Goal: Task Accomplishment & Management: Manage account settings

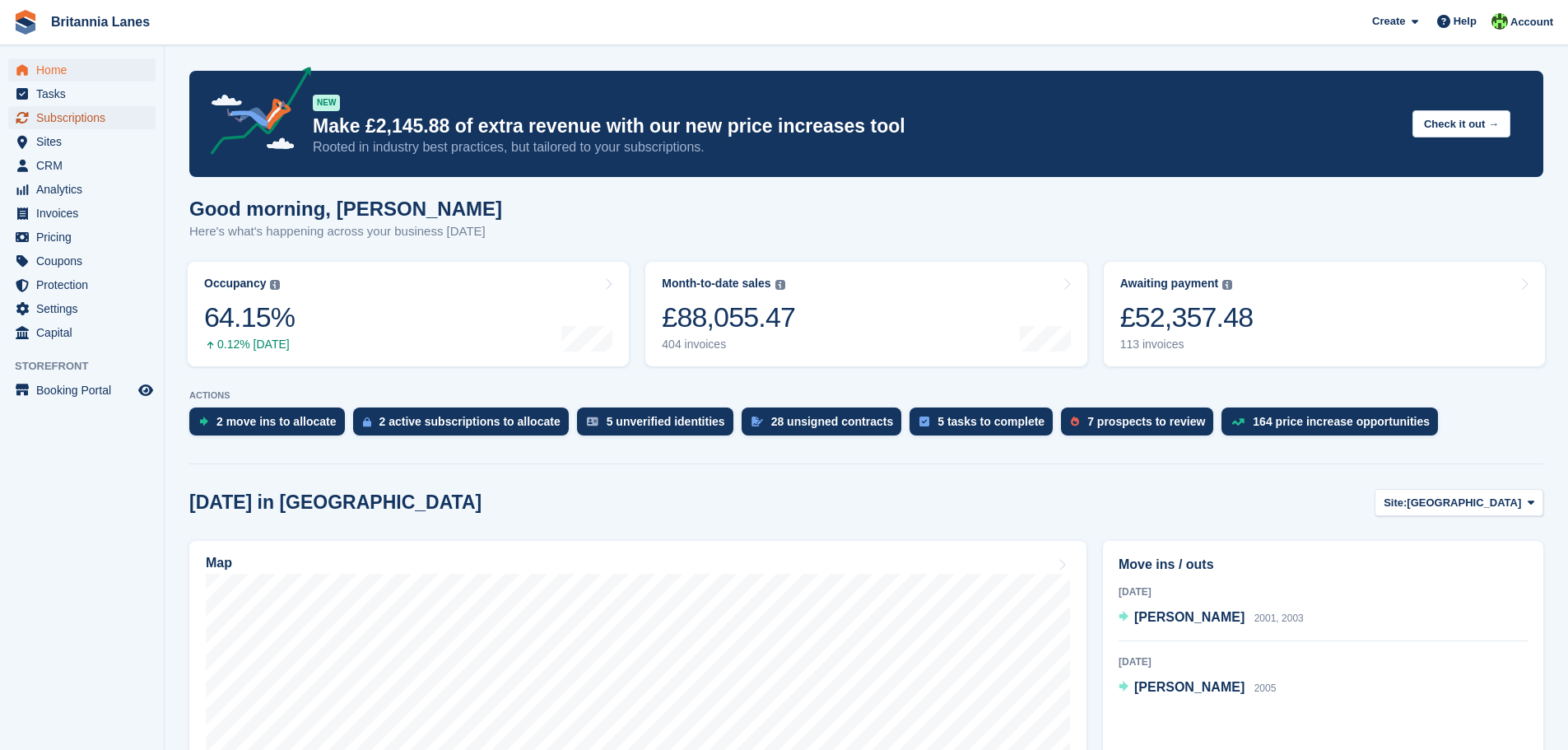
click at [92, 119] on span "Subscriptions" at bounding box center [85, 118] width 99 height 23
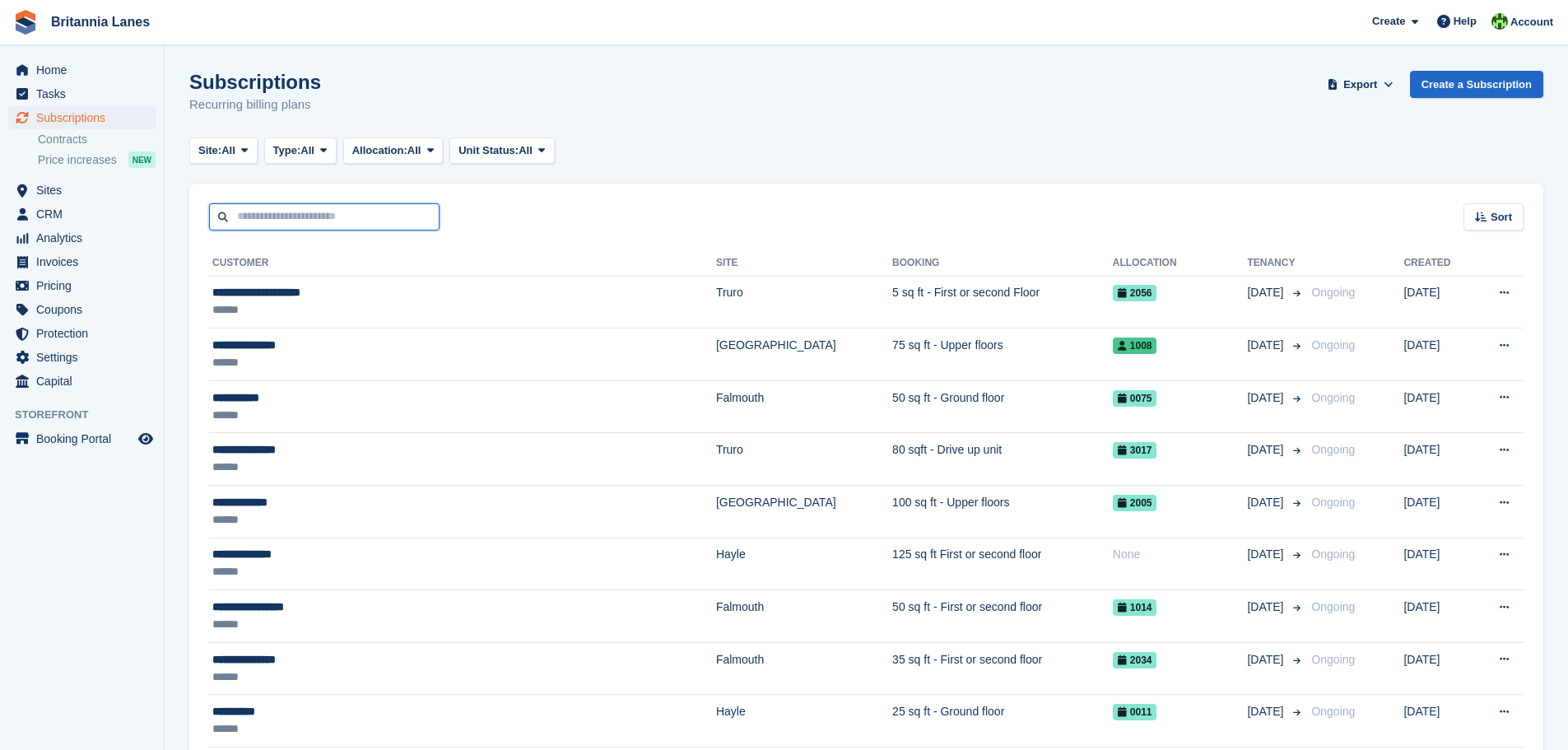
click at [268, 224] on input "text" at bounding box center [324, 217] width 231 height 28
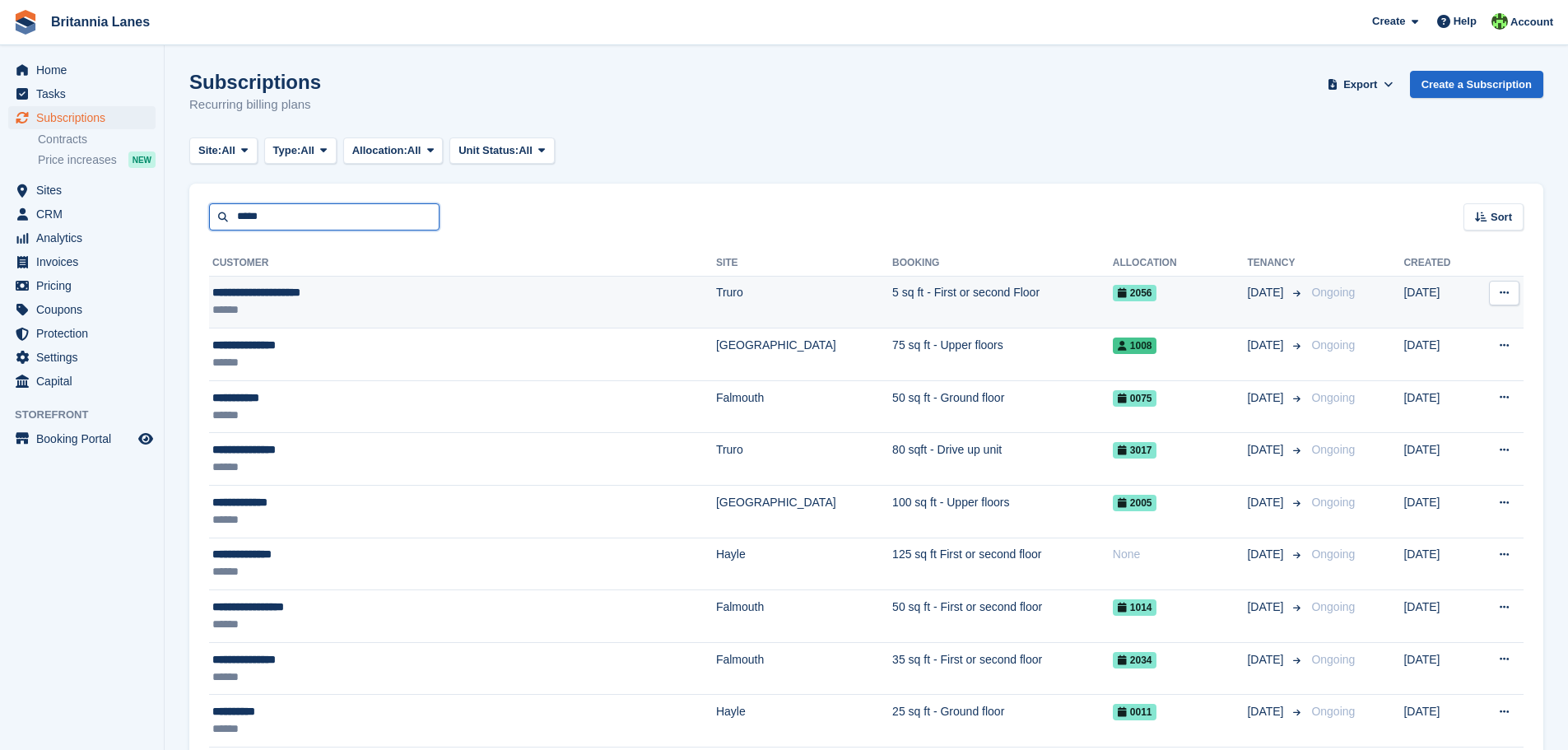
type input "**********"
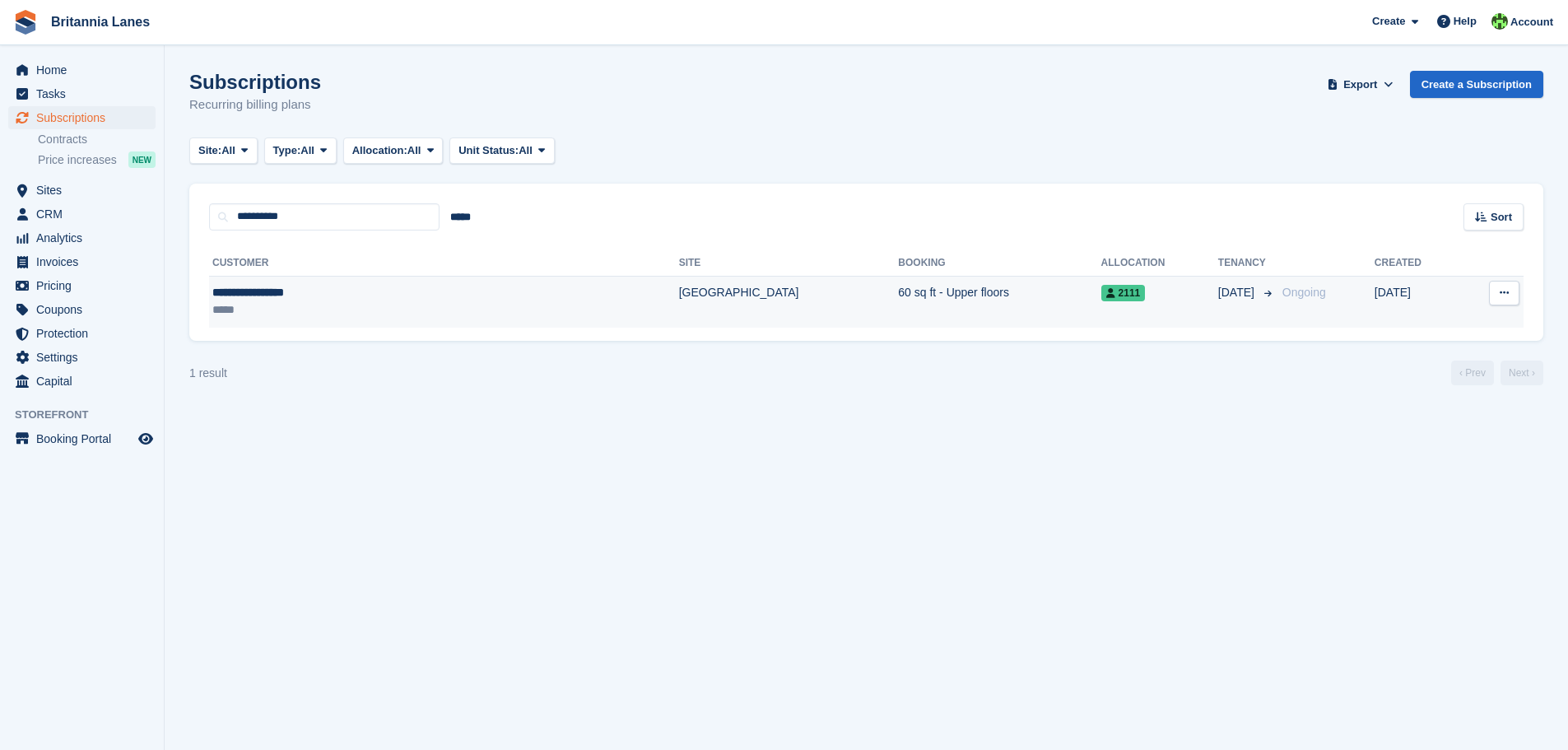
click at [351, 312] on div "*****" at bounding box center [339, 310] width 253 height 18
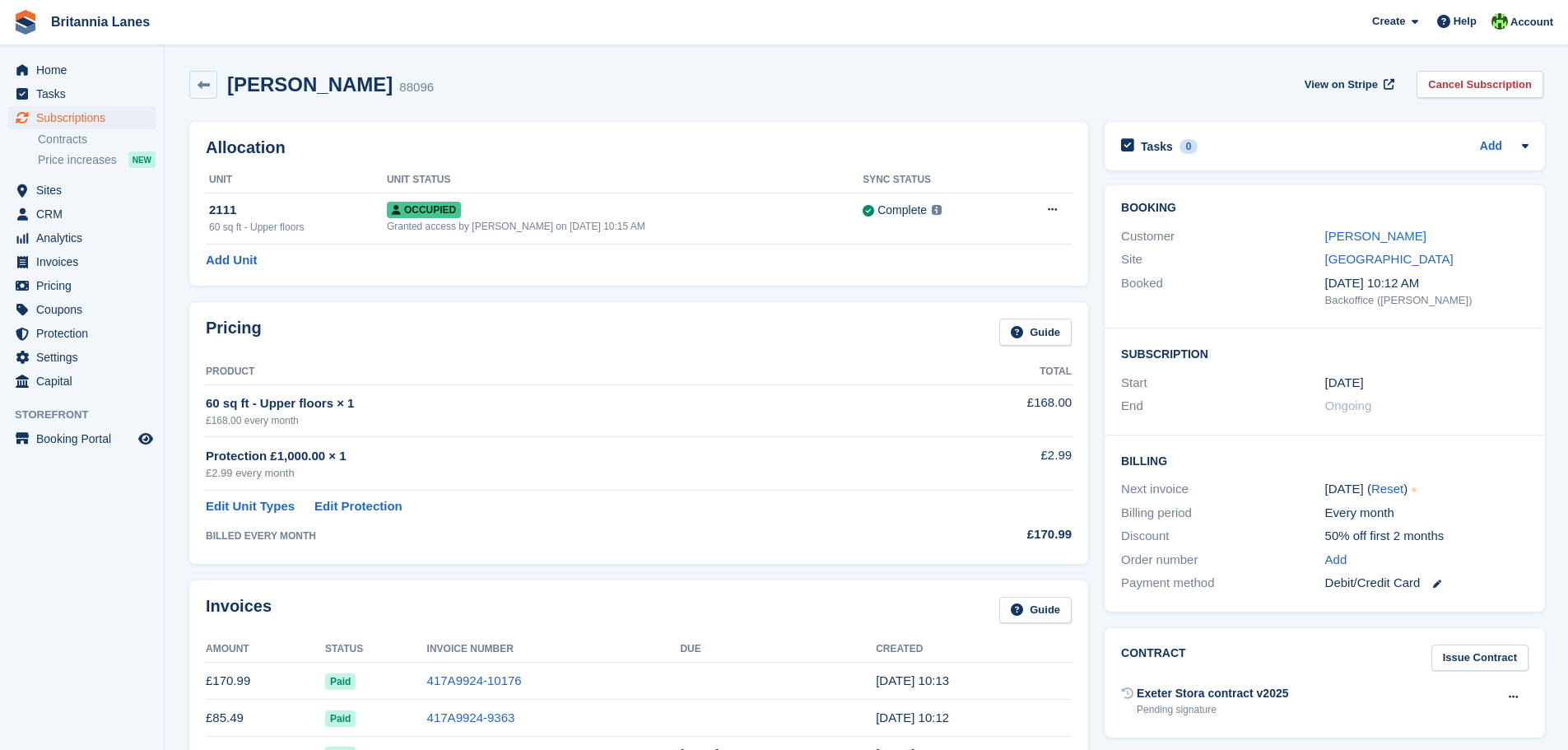
drag, startPoint x: 83, startPoint y: 8, endPoint x: 1280, endPoint y: 210, distance: 1213.9
click at [1280, 210] on h2 "Booking" at bounding box center [1324, 208] width 407 height 13
click at [1366, 238] on link "Philip Littlefair" at bounding box center [1375, 236] width 101 height 14
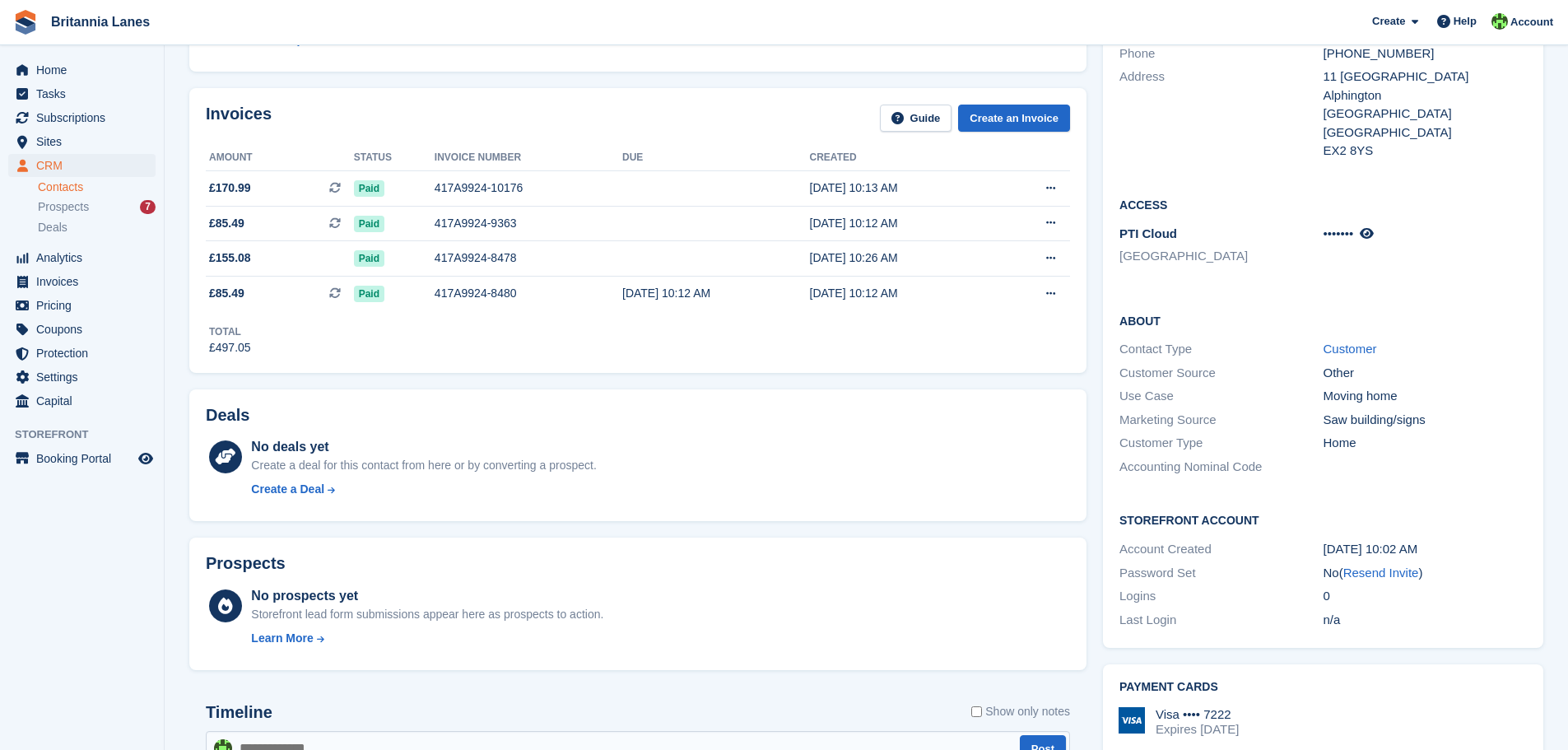
scroll to position [294, 0]
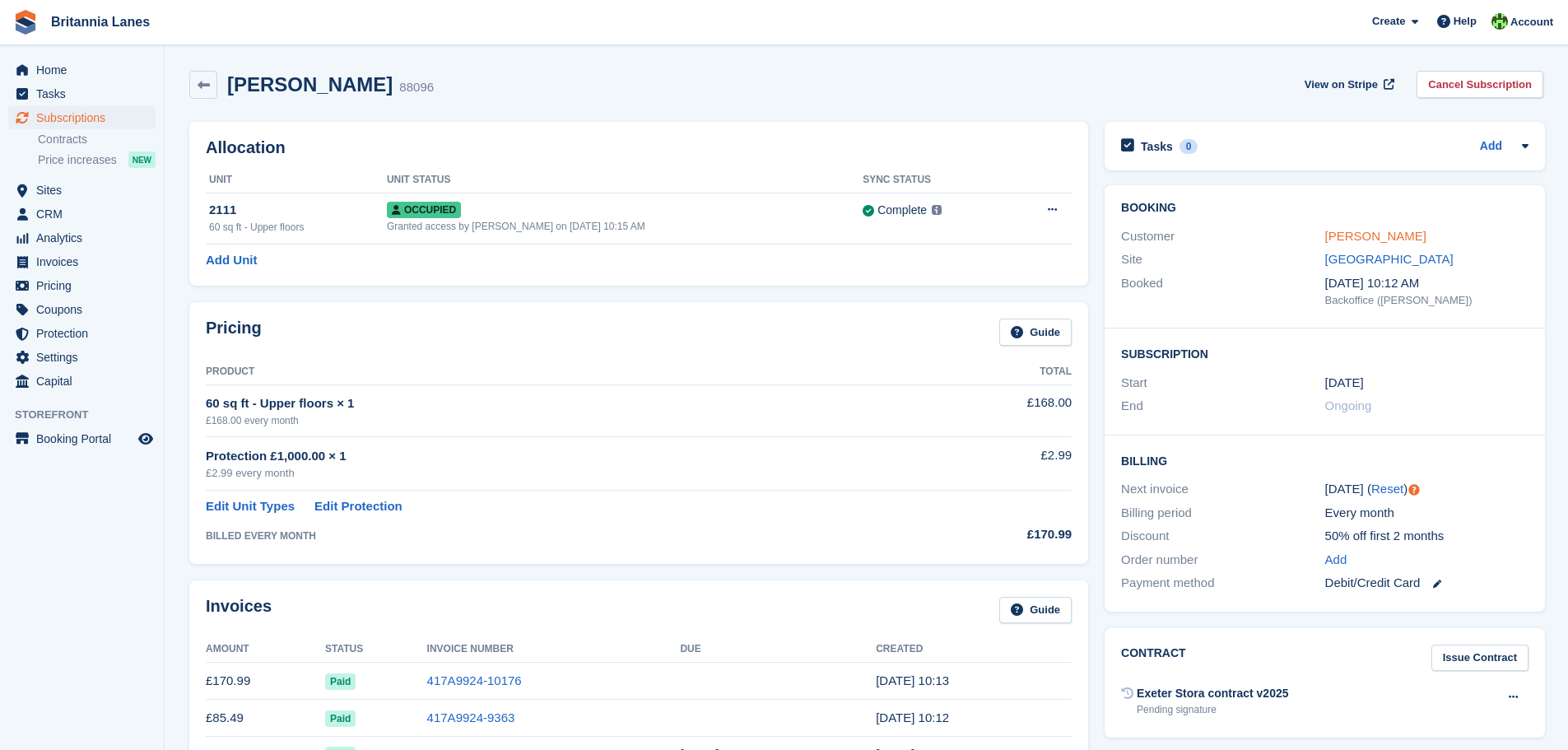
click at [1375, 234] on link "Philip Littlefair" at bounding box center [1375, 236] width 101 height 14
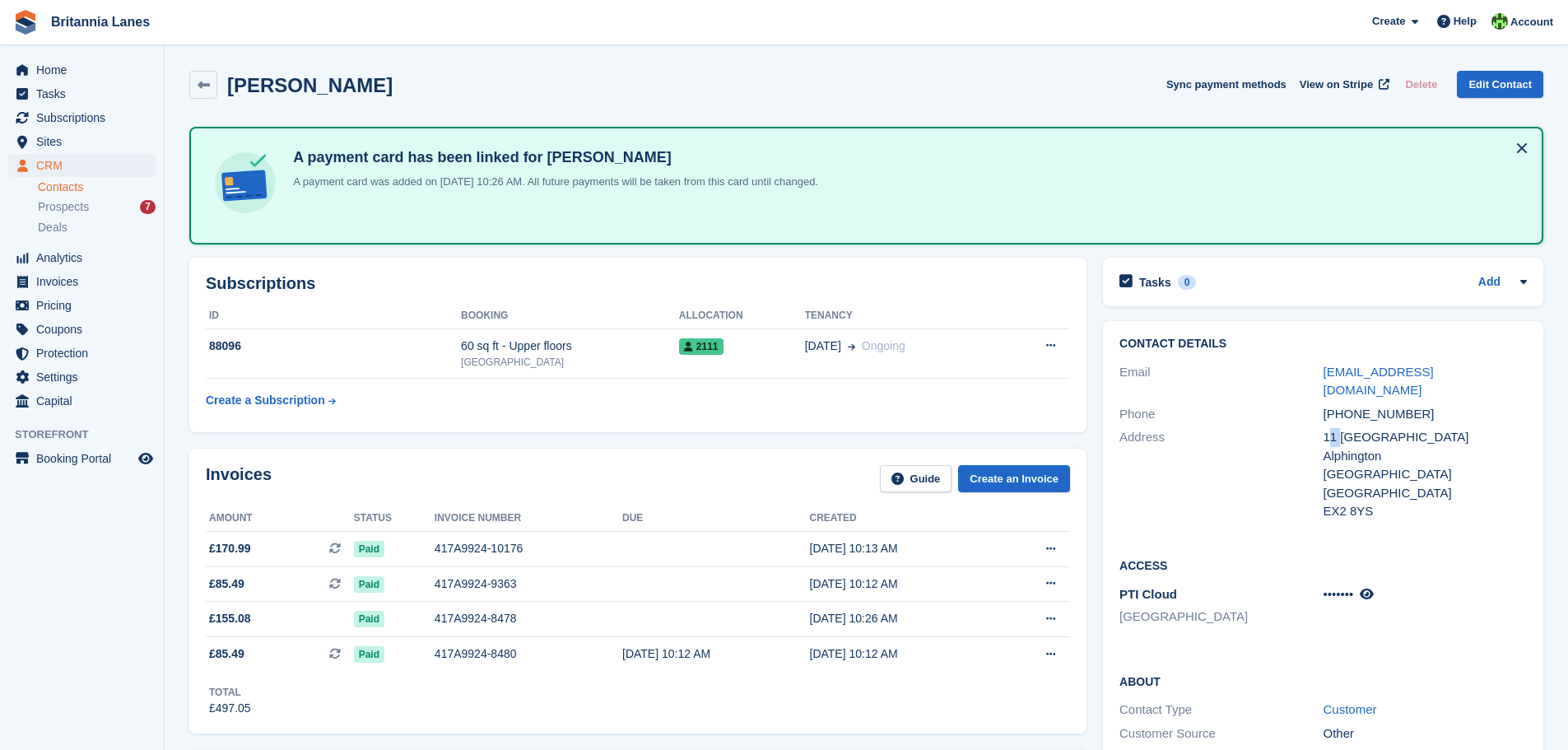
click at [1334, 428] on div "11 Oak Ridge" at bounding box center [1425, 438] width 203 height 19
click at [1321, 428] on div "Address" at bounding box center [1221, 475] width 203 height 93
drag, startPoint x: 1326, startPoint y: 418, endPoint x: 1370, endPoint y: 489, distance: 83.5
click at [1370, 489] on div "11 Oak Ridge Alphington Exeter United Kingdom EX2 8YS" at bounding box center [1425, 475] width 203 height 93
copy div "11 Oak Ridge Alphington Exeter United Kingdom EX2 8YS"
